Goal: Download file/media

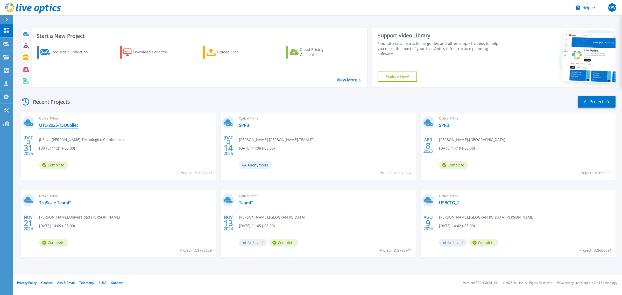
click at [63, 125] on link "UTC-2025-TSOCollec" at bounding box center [58, 125] width 39 height 5
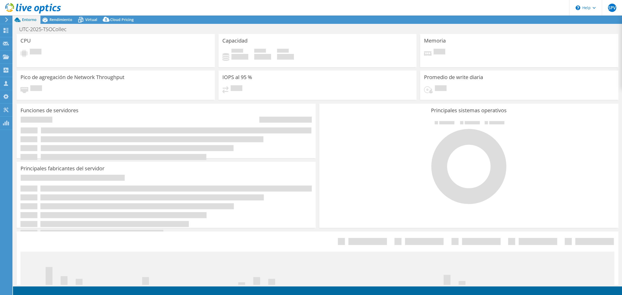
select select "USD"
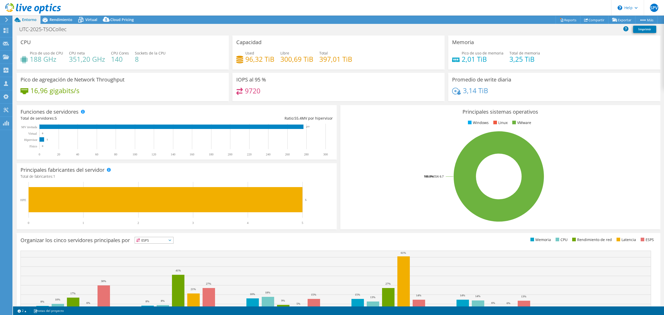
scroll to position [5, 0]
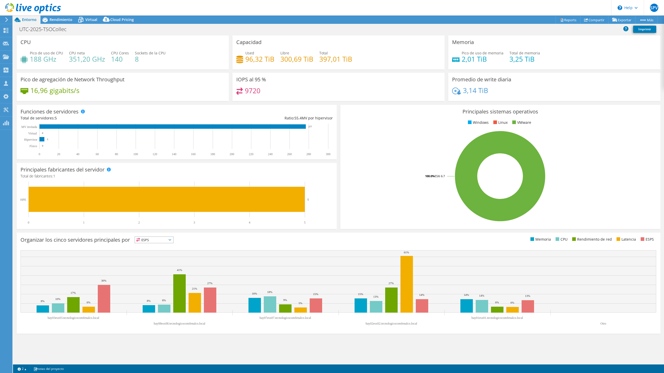
click at [334, 20] on div "Acciones de proyecto Acciones de proyecto Reports Compartir Exportar vSAN Ready…" at bounding box center [338, 20] width 651 height 8
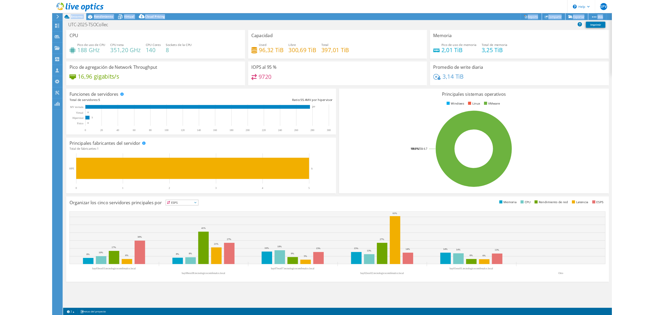
scroll to position [64, 0]
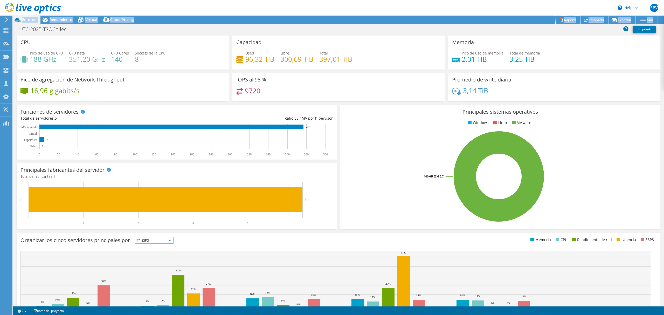
click at [568, 20] on link "Reports" at bounding box center [567, 20] width 25 height 8
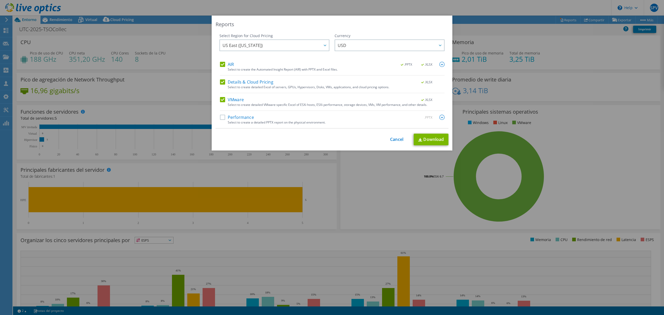
click at [220, 118] on label "Performance" at bounding box center [237, 117] width 34 height 5
click at [0, 0] on input "Performance" at bounding box center [0, 0] width 0 height 0
click at [421, 139] on link "Download" at bounding box center [430, 139] width 35 height 12
click at [390, 138] on link "Cancel" at bounding box center [396, 139] width 13 height 5
